Goal: Find contact information: Find contact information

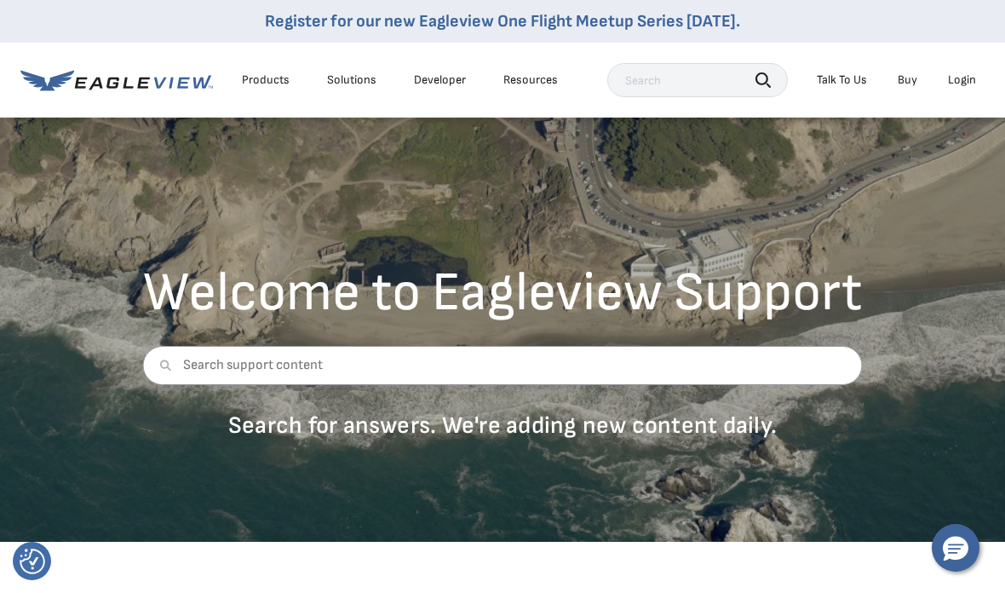
click at [848, 82] on div "Talk To Us" at bounding box center [842, 79] width 50 height 15
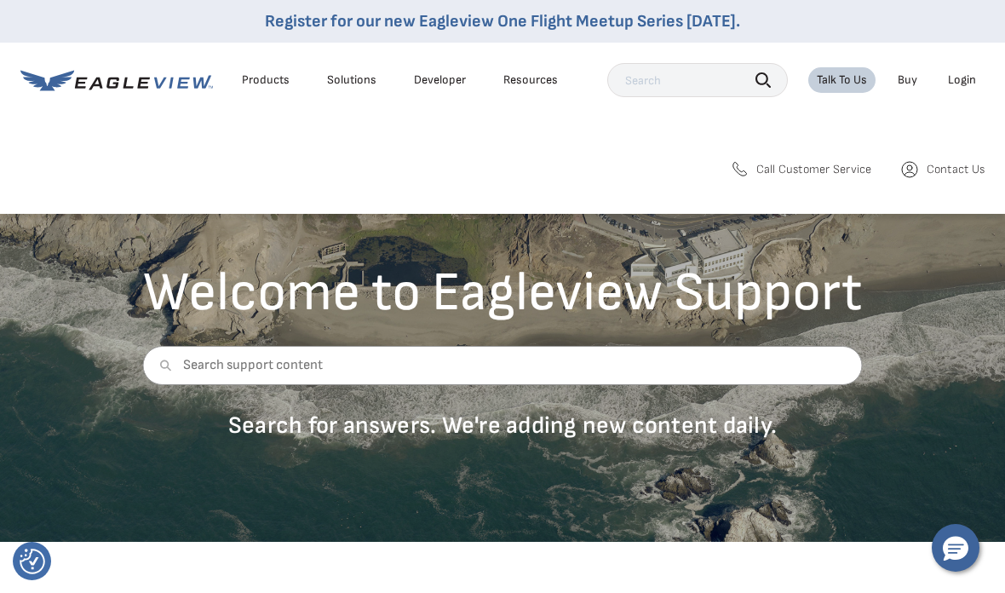
click at [931, 165] on span "Contact Us" at bounding box center [956, 169] width 58 height 15
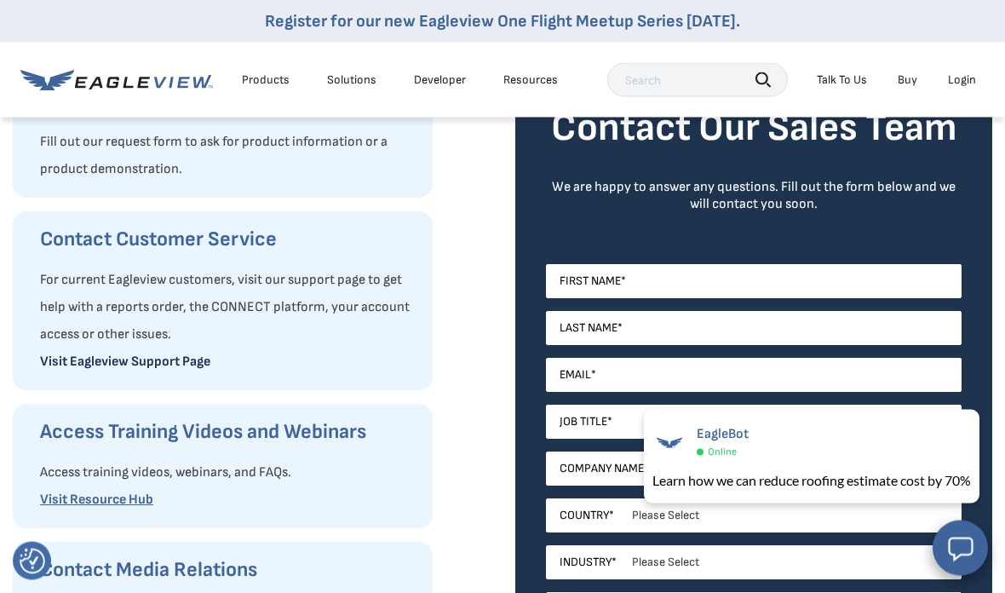
scroll to position [247, 0]
click at [181, 364] on link "Visit Eagleview Support Page" at bounding box center [125, 361] width 170 height 16
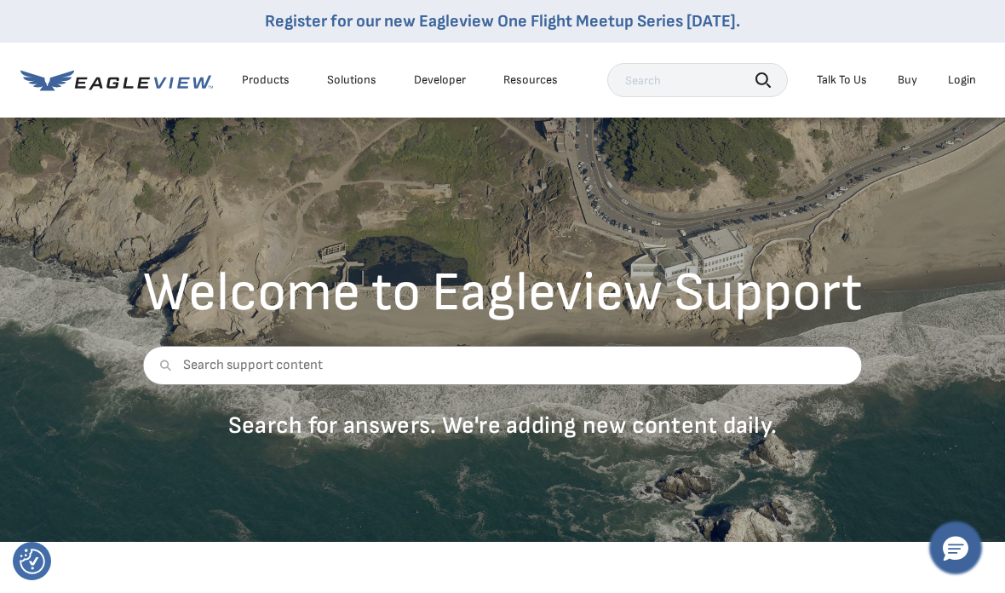
click at [957, 560] on icon "Hello, have a question? Let’s chat." at bounding box center [956, 549] width 26 height 25
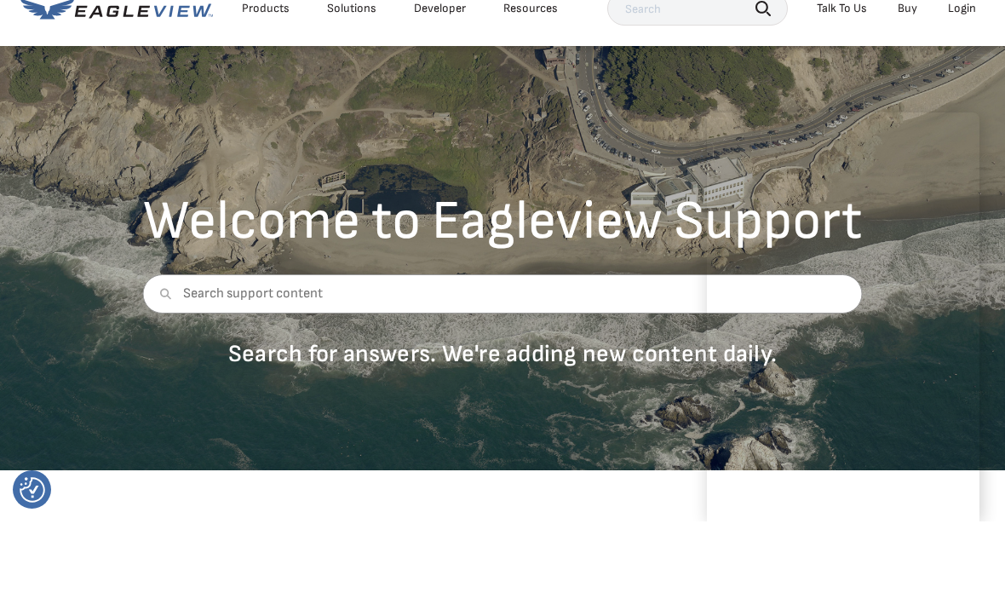
click at [658, 430] on div "Welcome to Eagleview Support Search for answers. We're adding new content daily." at bounding box center [502, 329] width 1005 height 426
